Goal: Information Seeking & Learning: Learn about a topic

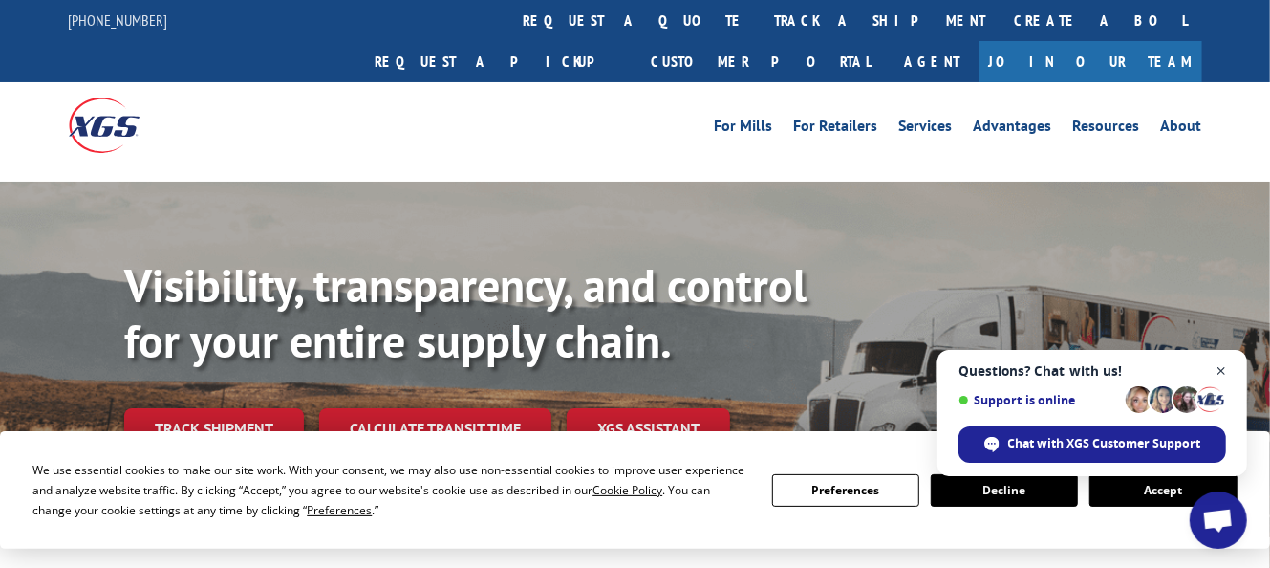
click at [1223, 374] on span "Open chat" at bounding box center [1222, 371] width 24 height 24
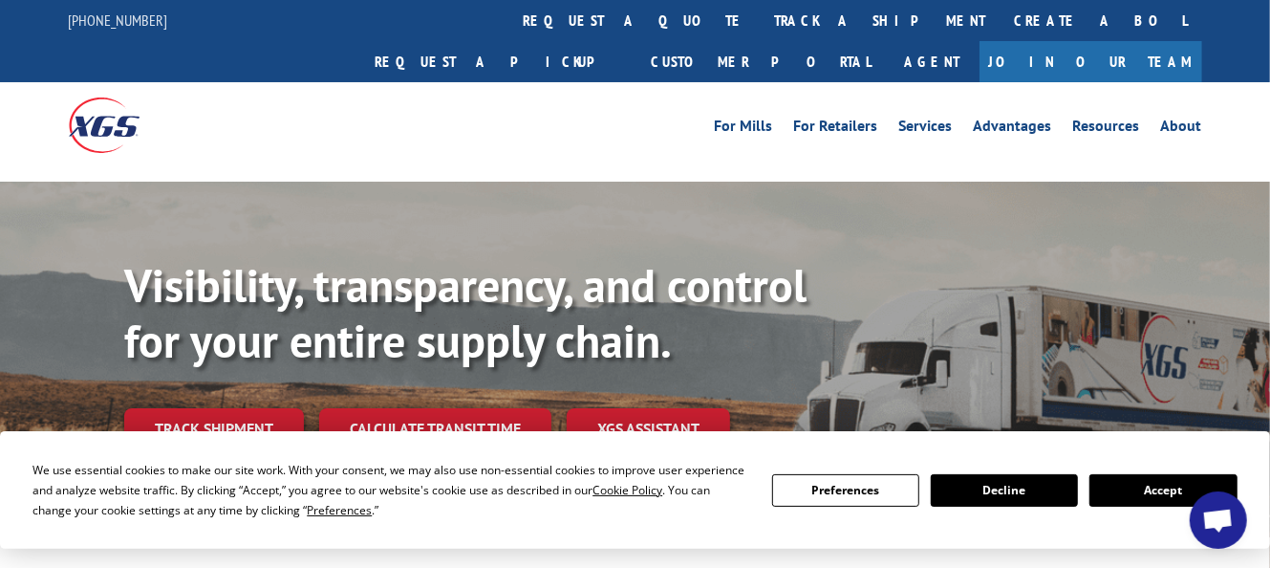
click at [1126, 496] on button "Accept" at bounding box center [1162, 490] width 147 height 32
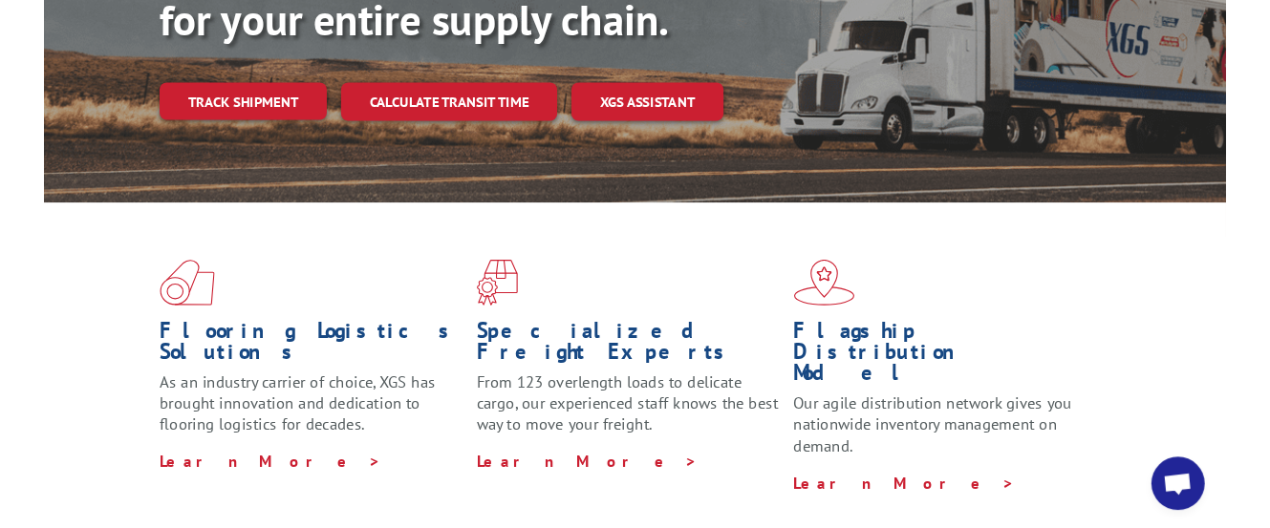
scroll to position [401, 0]
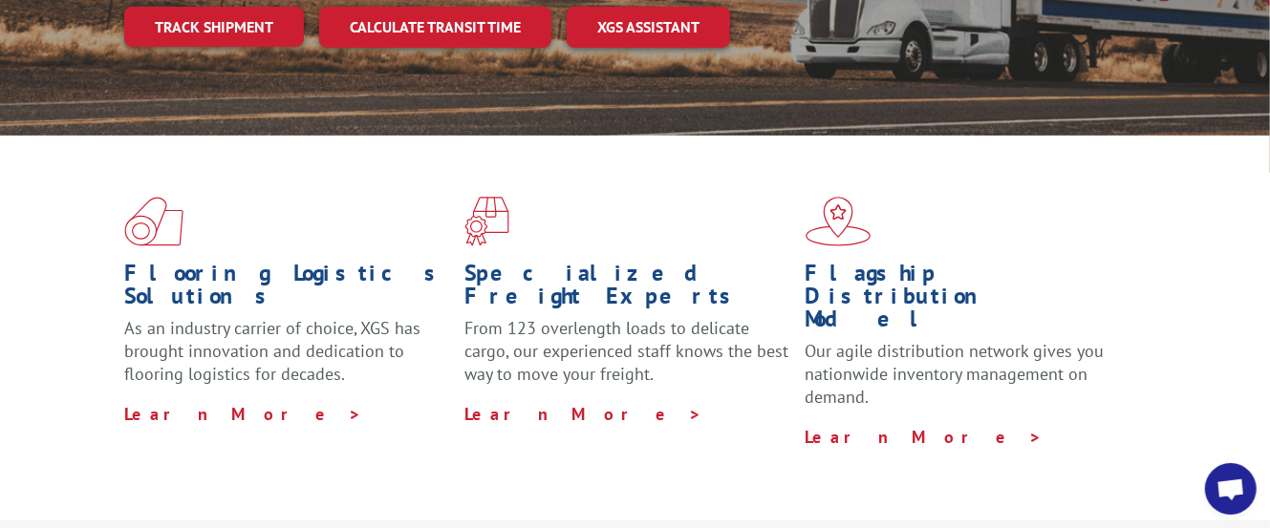
click at [670, 197] on span at bounding box center [634, 222] width 340 height 50
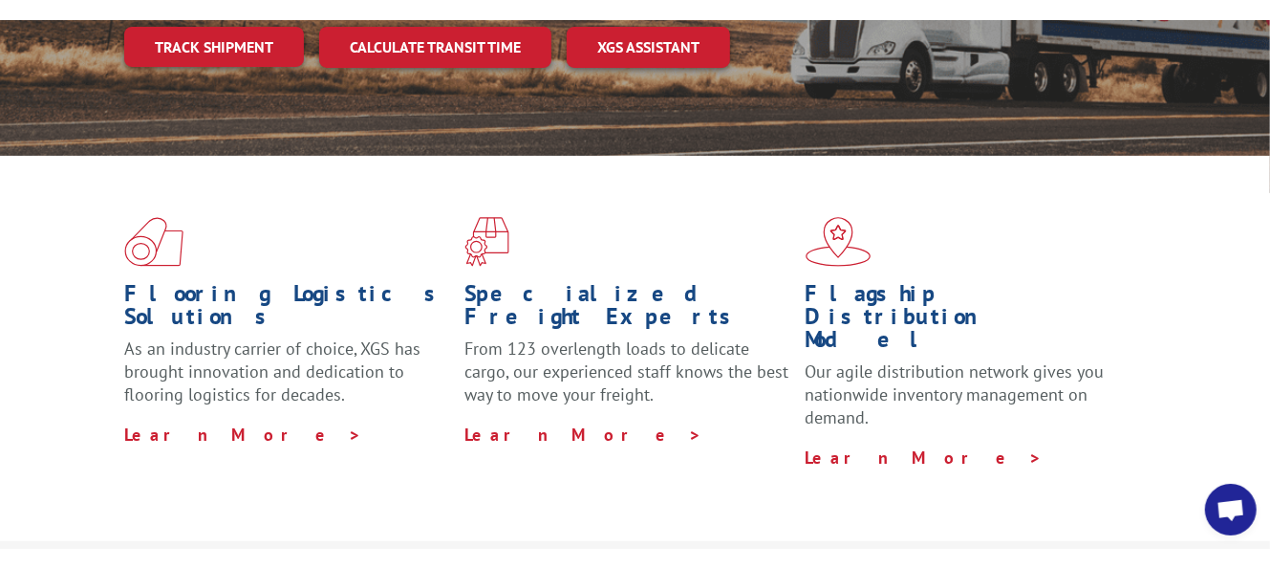
scroll to position [0, 0]
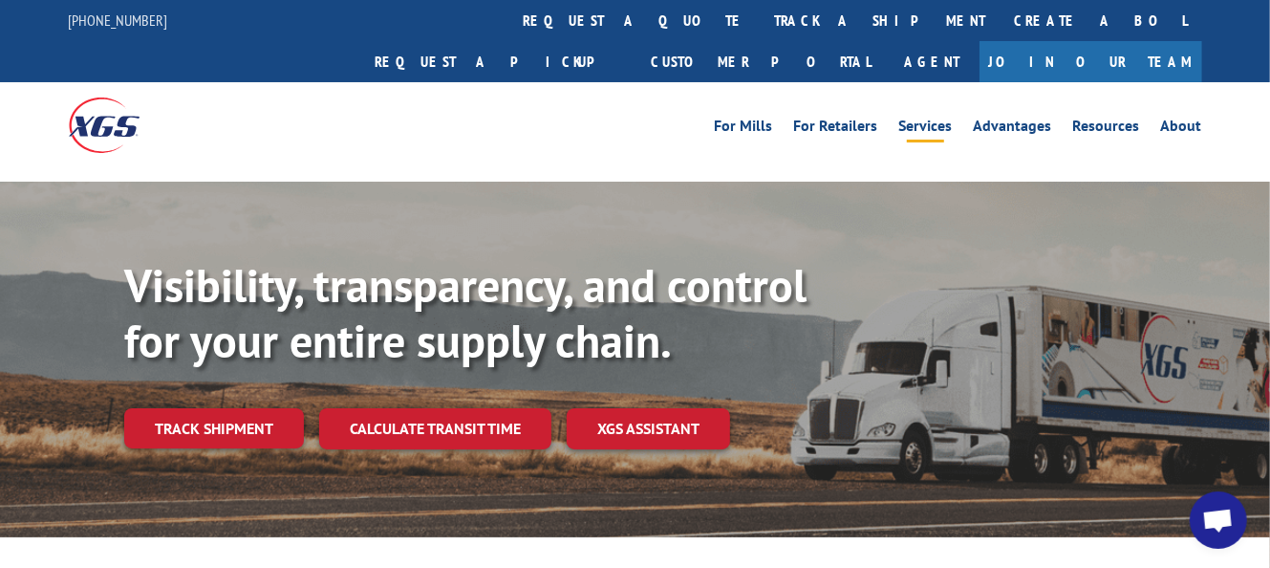
click at [940, 118] on link "Services" at bounding box center [926, 128] width 54 height 21
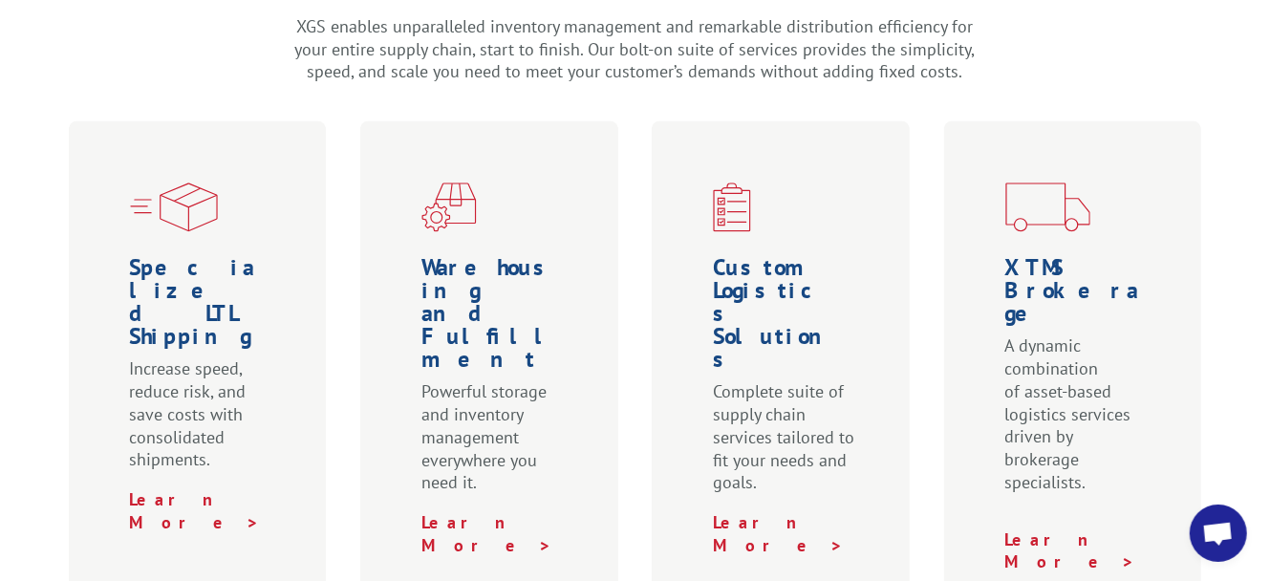
scroll to position [702, 0]
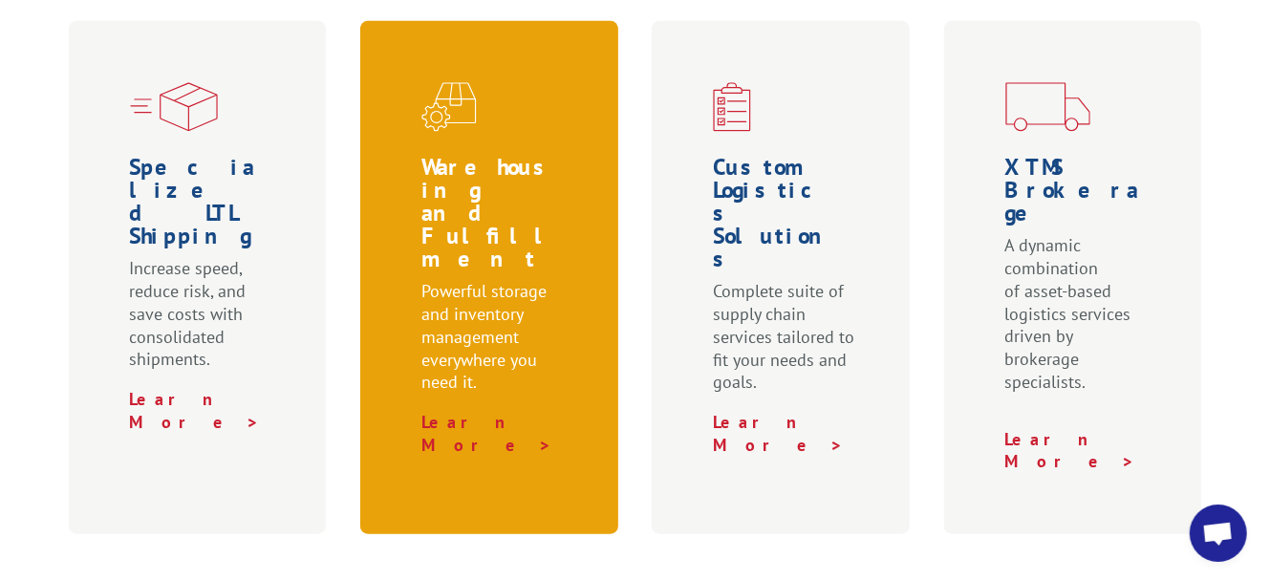
click at [519, 411] on p "Learn More >" at bounding box center [492, 434] width 143 height 46
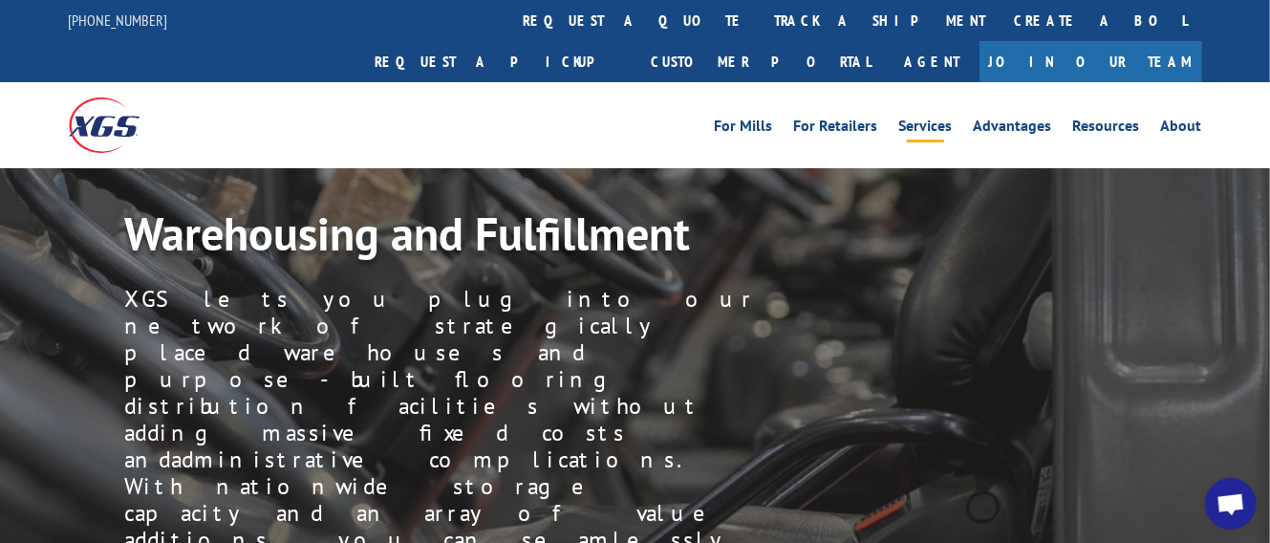
click at [914, 118] on link "Services" at bounding box center [926, 128] width 54 height 21
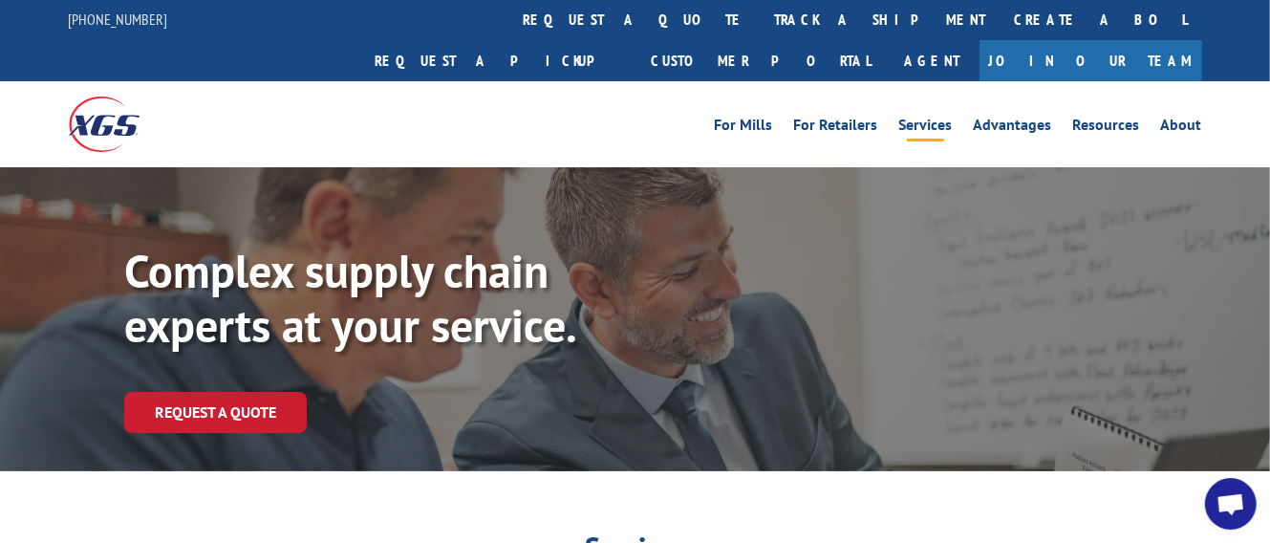
scroll to position [502, 0]
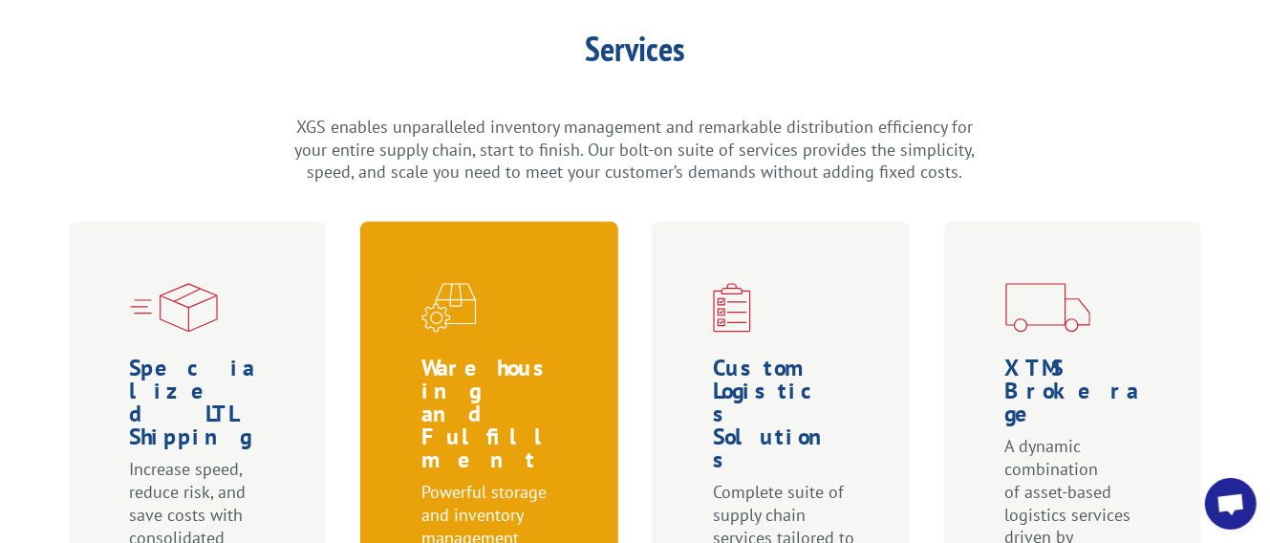
click at [477, 356] on h1 "Warehousing and Fulfillment" at bounding box center [492, 418] width 143 height 124
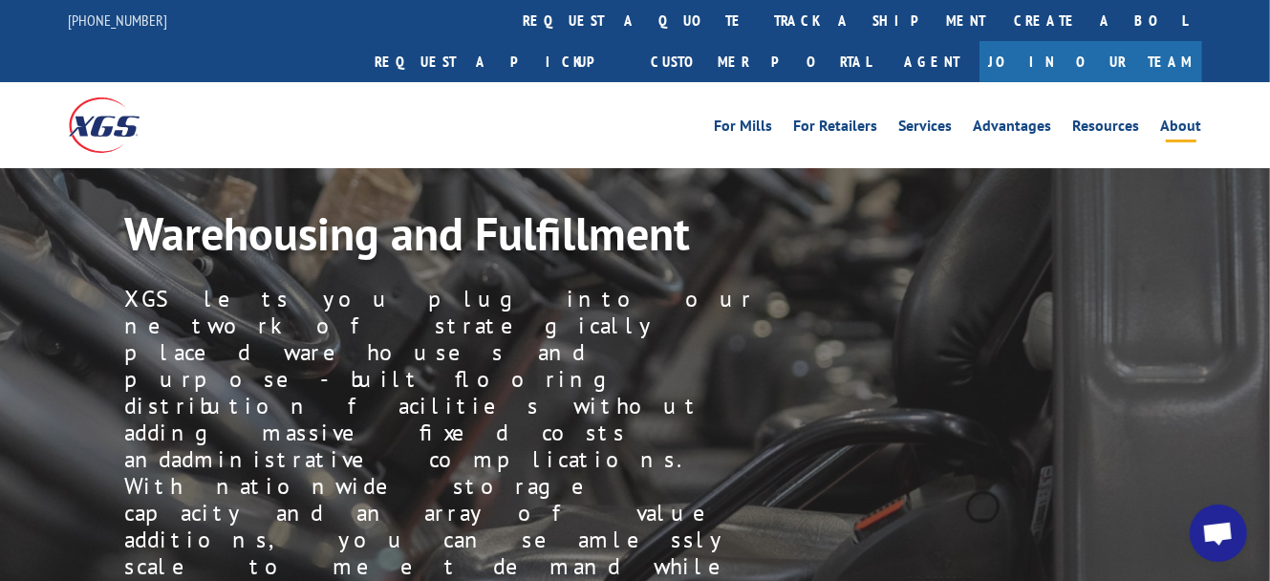
click at [1188, 118] on link "About" at bounding box center [1181, 128] width 41 height 21
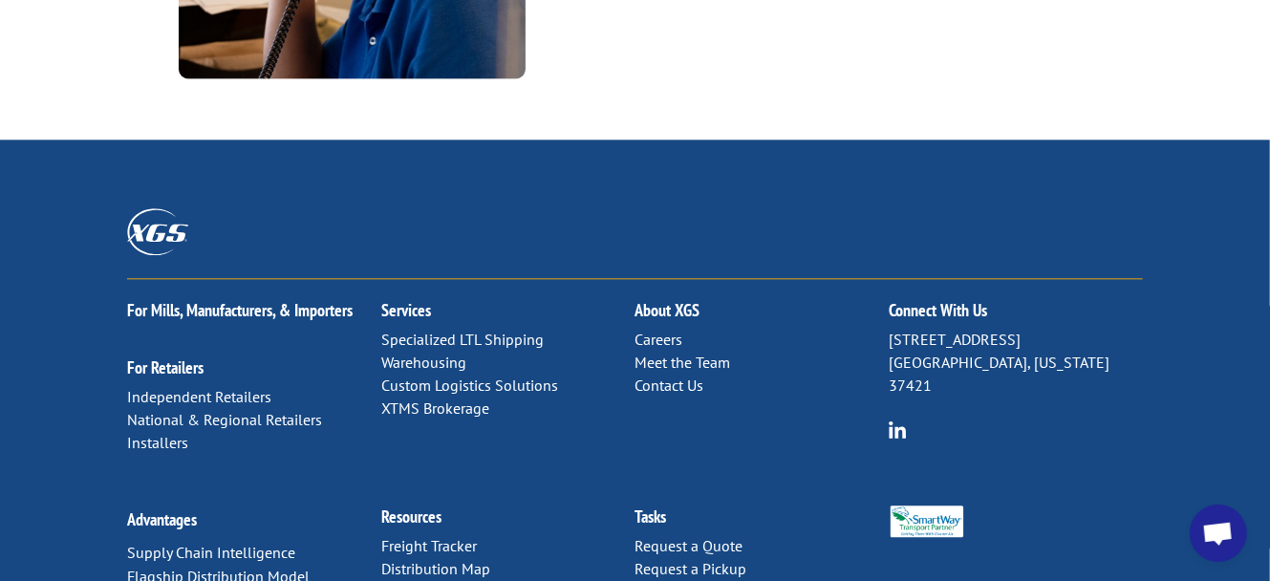
scroll to position [2709, 0]
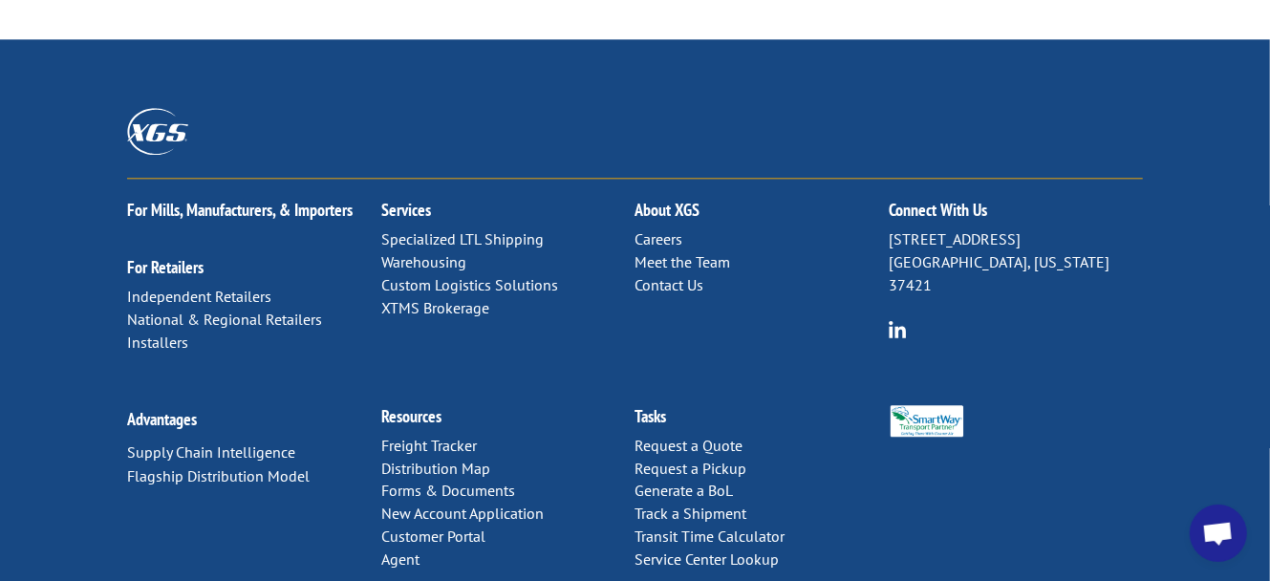
click at [402, 252] on link "Warehousing" at bounding box center [423, 261] width 85 height 19
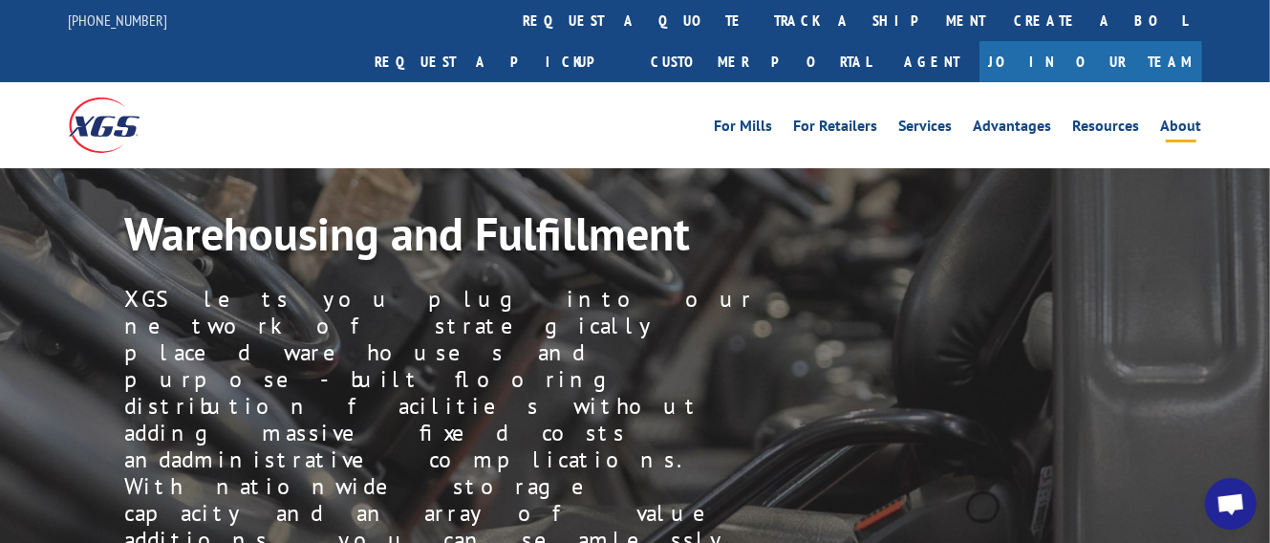
click at [1185, 118] on link "About" at bounding box center [1181, 128] width 41 height 21
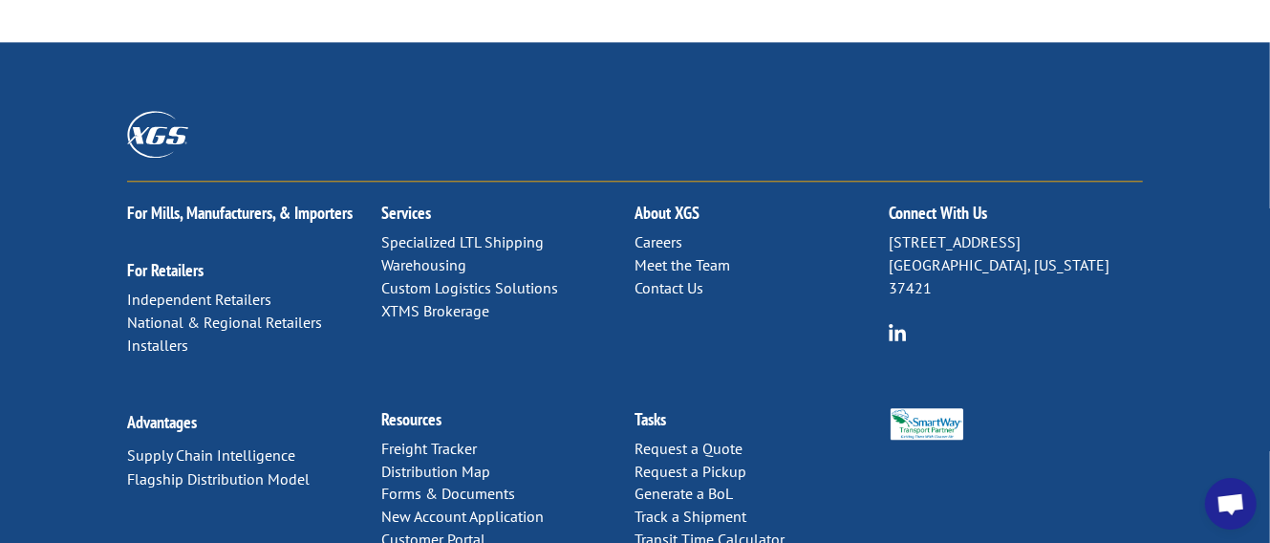
scroll to position [2711, 0]
